Goal: Task Accomplishment & Management: Complete application form

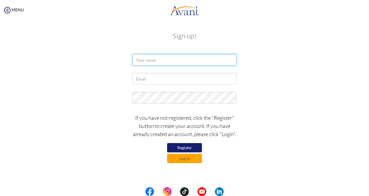
click at [142, 57] on input "text" at bounding box center [184, 60] width 104 height 12
type input "puja ale"
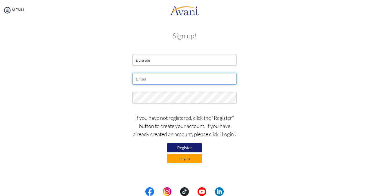
click at [154, 80] on input "text" at bounding box center [184, 79] width 104 height 12
type input "[EMAIL_ADDRESS][DOMAIN_NAME]"
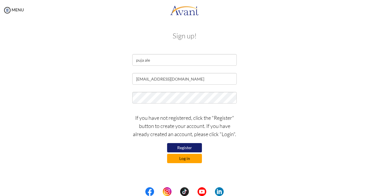
click at [187, 158] on button "Log in" at bounding box center [184, 157] width 35 height 9
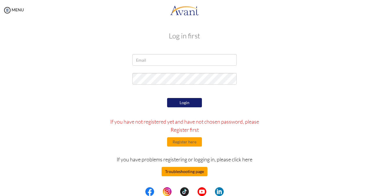
click at [182, 171] on button "Troubleshooting page" at bounding box center [185, 170] width 46 height 9
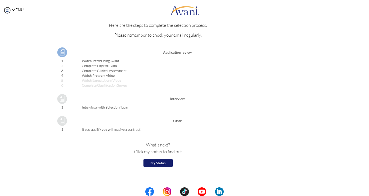
scroll to position [647, 0]
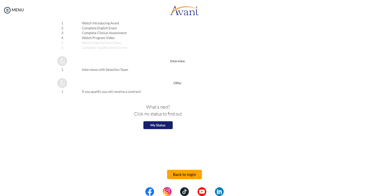
click at [178, 171] on button "Back to login" at bounding box center [184, 173] width 35 height 9
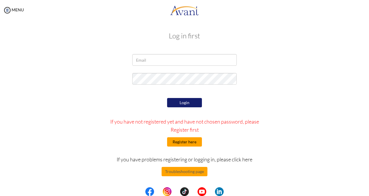
click at [184, 140] on button "Register here" at bounding box center [184, 141] width 35 height 9
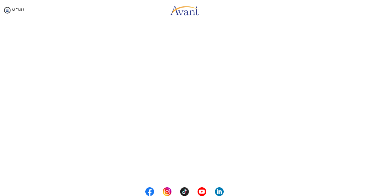
click at [184, 140] on div "My Status What is the next step? We would like you to watch the introductory vi…" at bounding box center [184, 118] width 369 height 196
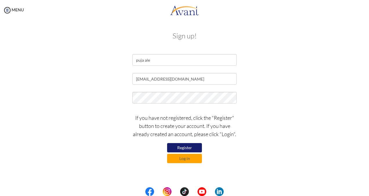
click at [190, 145] on button "Register" at bounding box center [184, 147] width 35 height 9
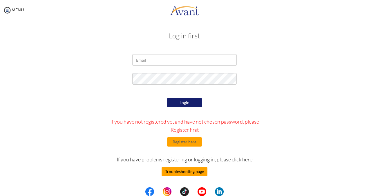
click at [180, 169] on button "Troubleshooting page" at bounding box center [185, 170] width 46 height 9
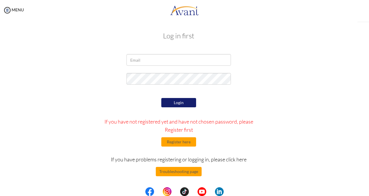
click at [180, 169] on div "My Status What is the next step? We would like you to watch the introductory vi…" at bounding box center [184, 118] width 369 height 196
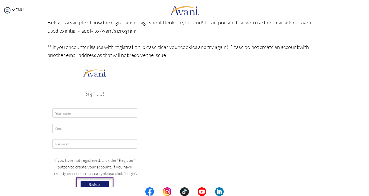
scroll to position [73, 0]
click at [75, 109] on img at bounding box center [95, 135] width 94 height 137
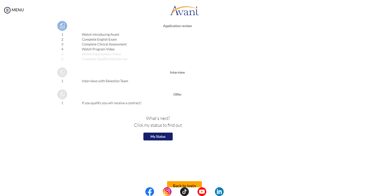
scroll to position [647, 0]
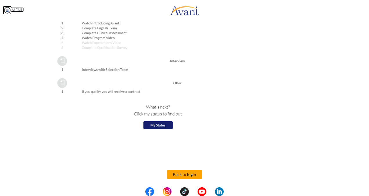
click at [8, 12] on img at bounding box center [7, 10] width 9 height 9
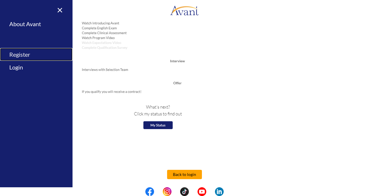
click at [21, 53] on link "Register" at bounding box center [36, 54] width 73 height 13
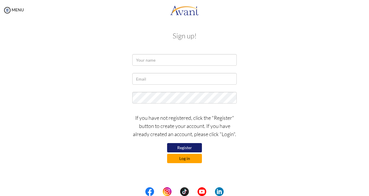
click at [180, 157] on button "Log in" at bounding box center [184, 157] width 35 height 9
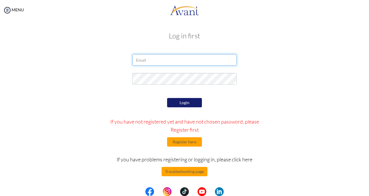
click at [153, 57] on input "email" at bounding box center [184, 60] width 104 height 12
type input "[EMAIL_ADDRESS][DOMAIN_NAME]"
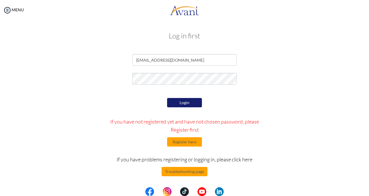
click at [183, 99] on button "Login" at bounding box center [184, 102] width 35 height 9
click at [179, 102] on button "Login" at bounding box center [184, 102] width 35 height 9
click at [179, 141] on button "Register here" at bounding box center [184, 141] width 35 height 9
click at [203, 190] on img at bounding box center [202, 191] width 9 height 9
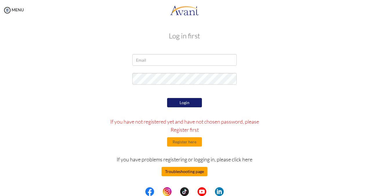
click at [190, 169] on button "Troubleshooting page" at bounding box center [185, 170] width 46 height 9
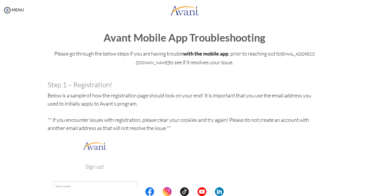
click at [227, 53] on b "with the mobile app" at bounding box center [205, 53] width 45 height 6
drag, startPoint x: 227, startPoint y: 53, endPoint x: 283, endPoint y: 76, distance: 61.1
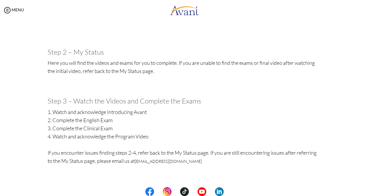
scroll to position [177, 0]
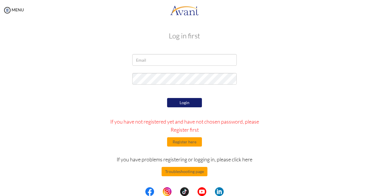
type input "[EMAIL_ADDRESS][DOMAIN_NAME]"
click at [183, 142] on button "Register here" at bounding box center [184, 141] width 35 height 9
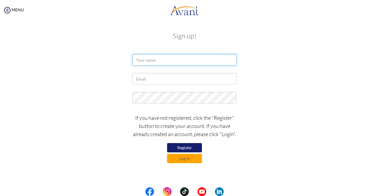
click at [150, 59] on input "text" at bounding box center [184, 60] width 104 height 12
type input "puja ale"
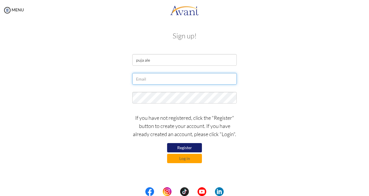
click at [146, 82] on input "text" at bounding box center [184, 79] width 104 height 12
type input "[EMAIL_ADDRESS][DOMAIN_NAME]"
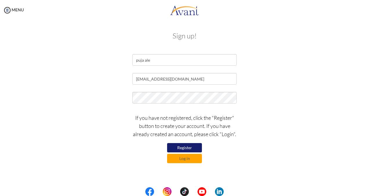
click at [180, 146] on button "Register" at bounding box center [184, 147] width 35 height 9
